Goal: Task Accomplishment & Management: Manage account settings

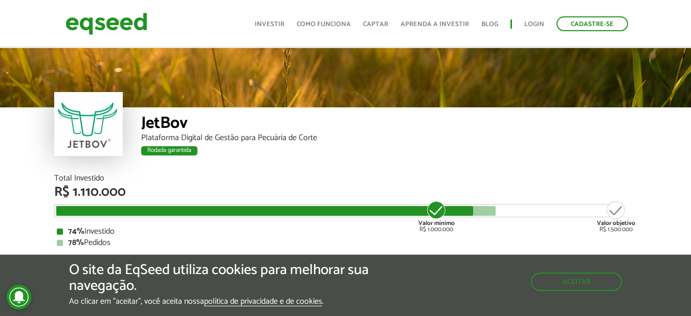
scroll to position [1208, 0]
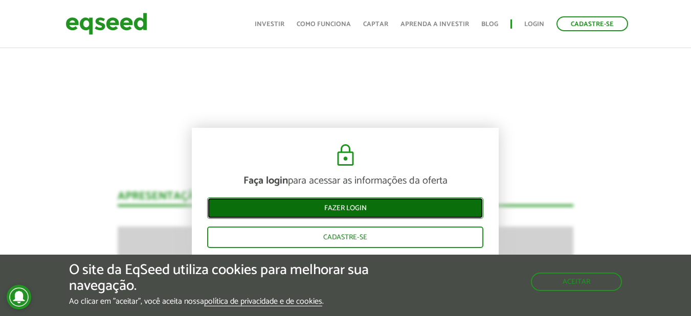
click at [349, 208] on link "Fazer login" at bounding box center [345, 207] width 276 height 21
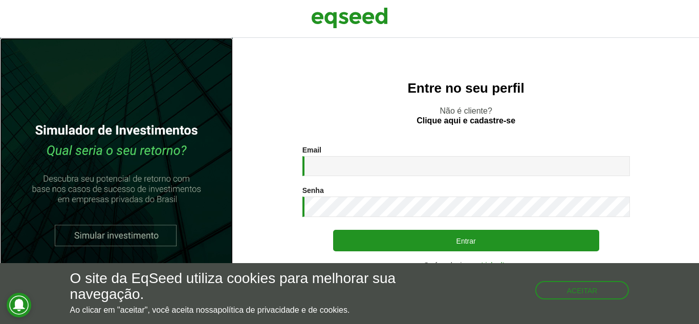
click at [134, 234] on link at bounding box center [116, 181] width 233 height 286
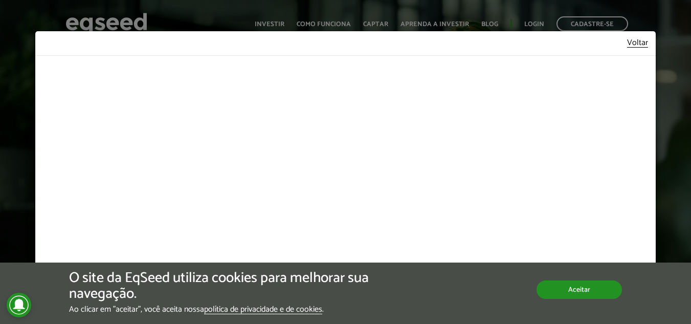
click at [580, 286] on button "Aceitar" at bounding box center [579, 289] width 85 height 18
